Goal: Share content: Share content

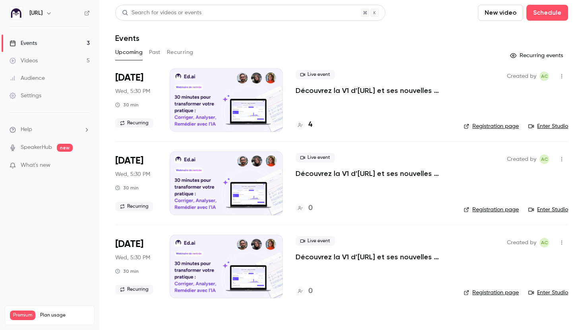
click at [72, 79] on link "Audience" at bounding box center [49, 78] width 99 height 17
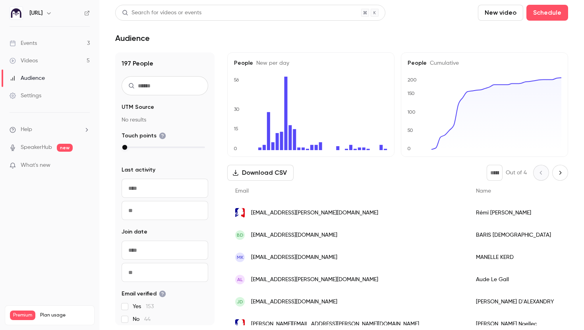
click at [56, 60] on link "Videos 5" at bounding box center [49, 60] width 99 height 17
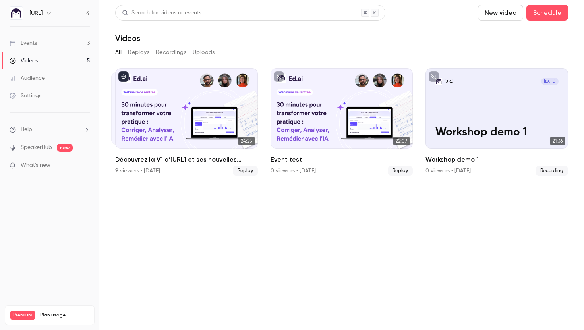
click at [131, 50] on button "Replays" at bounding box center [138, 52] width 21 height 13
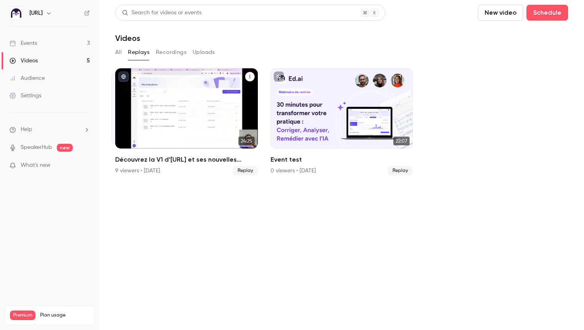
click at [196, 94] on div "Découvrez la V1 d’Ed.ai et ses nouvelles fonctionnalités !" at bounding box center [186, 108] width 143 height 80
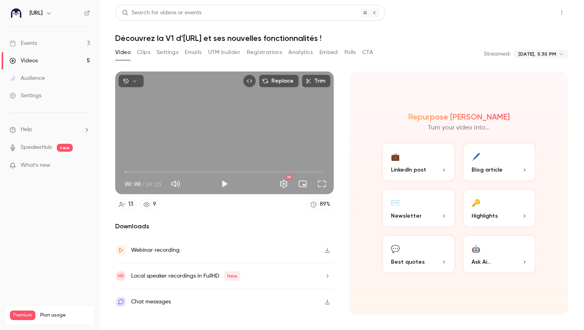
click at [524, 15] on button "Share" at bounding box center [533, 13] width 31 height 16
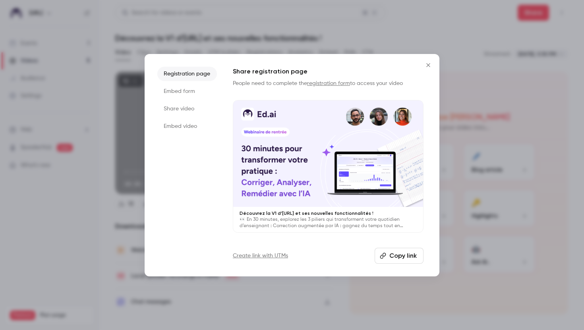
click at [171, 109] on li "Share video" at bounding box center [187, 109] width 60 height 14
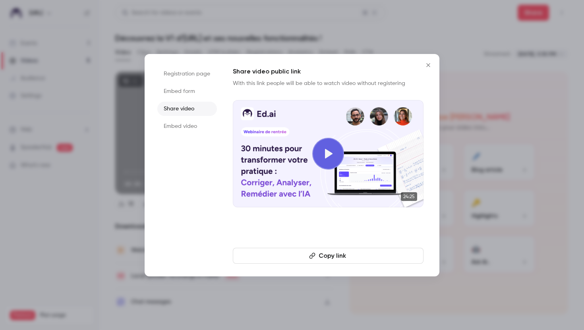
click at [322, 256] on button "Copy link" at bounding box center [328, 256] width 191 height 16
